Goal: Check status

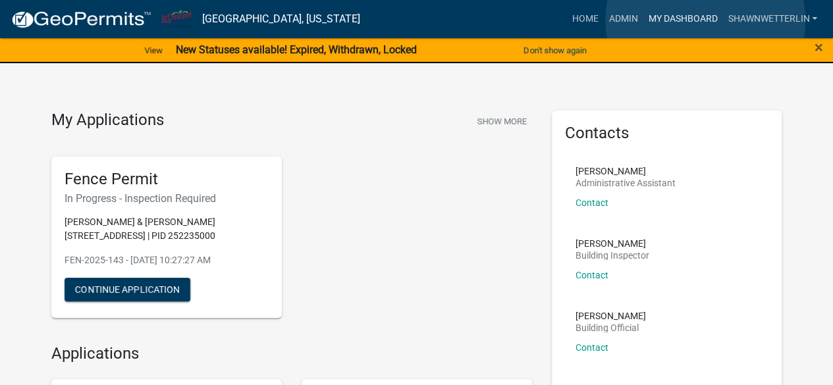
click at [705, 20] on link "My Dashboard" at bounding box center [683, 19] width 80 height 25
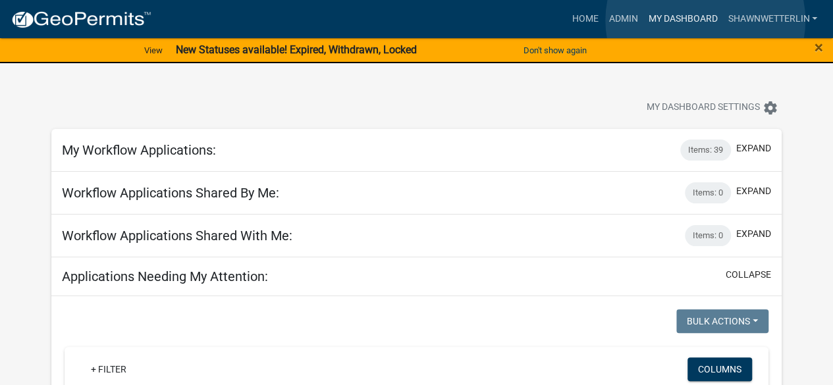
click at [705, 20] on link "My Dashboard" at bounding box center [683, 19] width 80 height 25
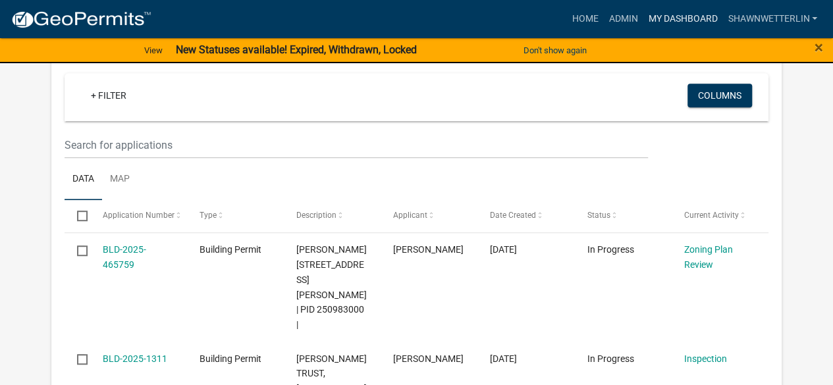
scroll to position [263, 0]
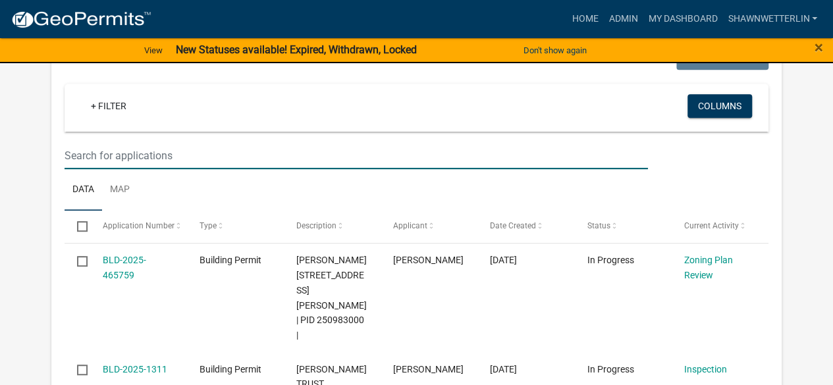
click at [249, 158] on input "text" at bounding box center [356, 155] width 583 height 27
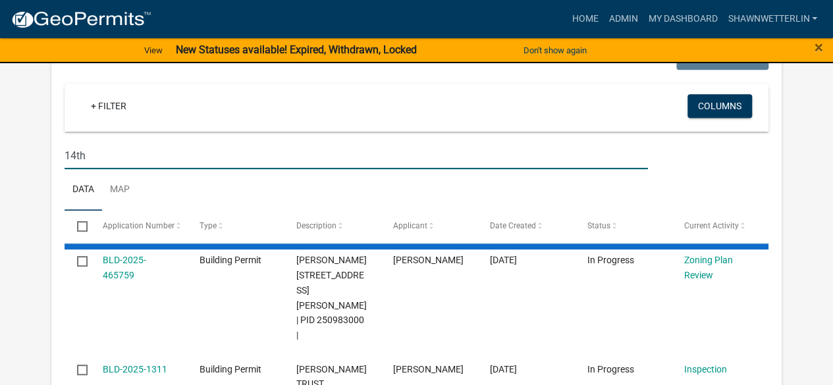
type input "14th"
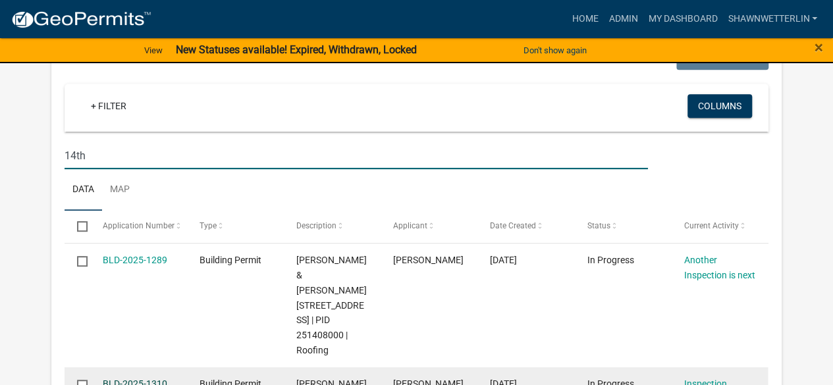
click at [134, 379] on link "BLD-2025-1310" at bounding box center [135, 384] width 65 height 11
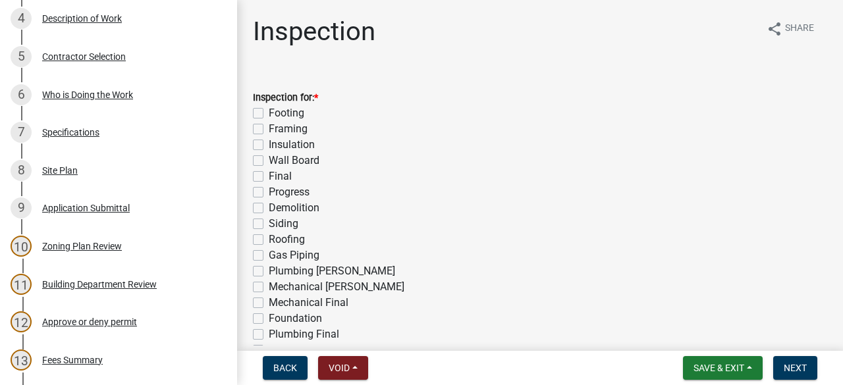
scroll to position [350, 0]
click at [90, 132] on div "Specifications" at bounding box center [70, 132] width 57 height 9
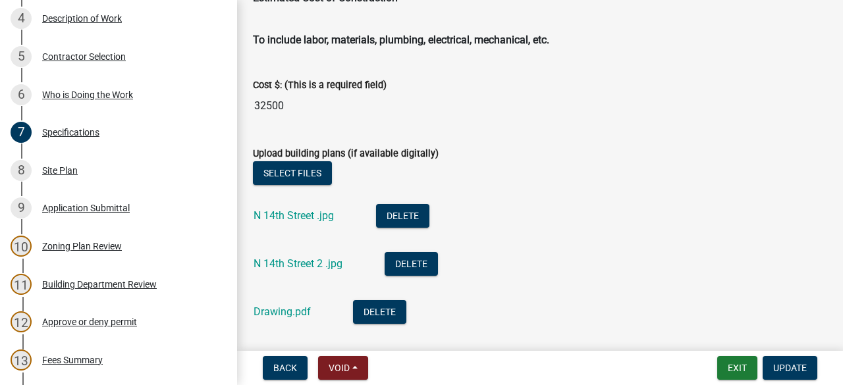
scroll to position [2368, 0]
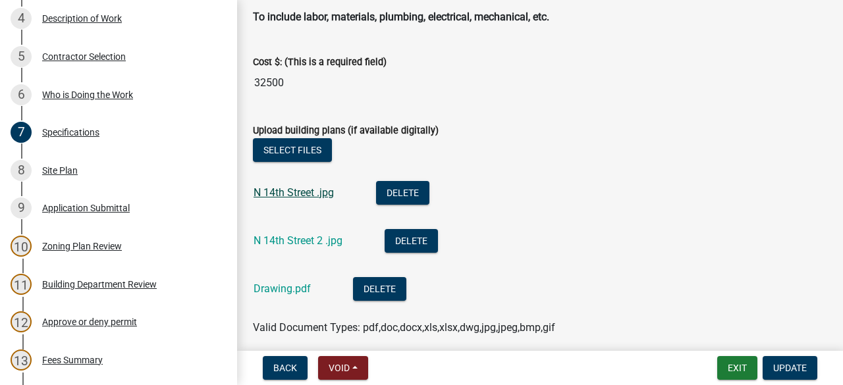
click at [294, 190] on link "N 14th Street .jpg" at bounding box center [294, 192] width 80 height 13
click at [312, 236] on link "N 14th Street 2 .jpg" at bounding box center [298, 240] width 89 height 13
click at [291, 285] on link "Drawing.pdf" at bounding box center [282, 289] width 57 height 13
